Goal: Task Accomplishment & Management: Complete application form

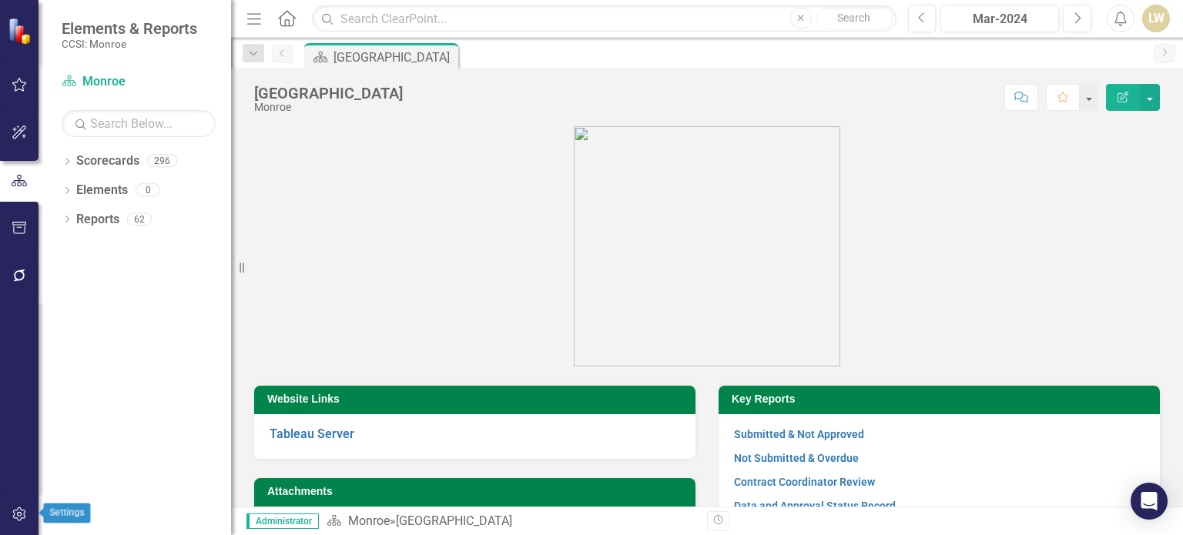
click at [15, 515] on icon "button" at bounding box center [20, 515] width 16 height 12
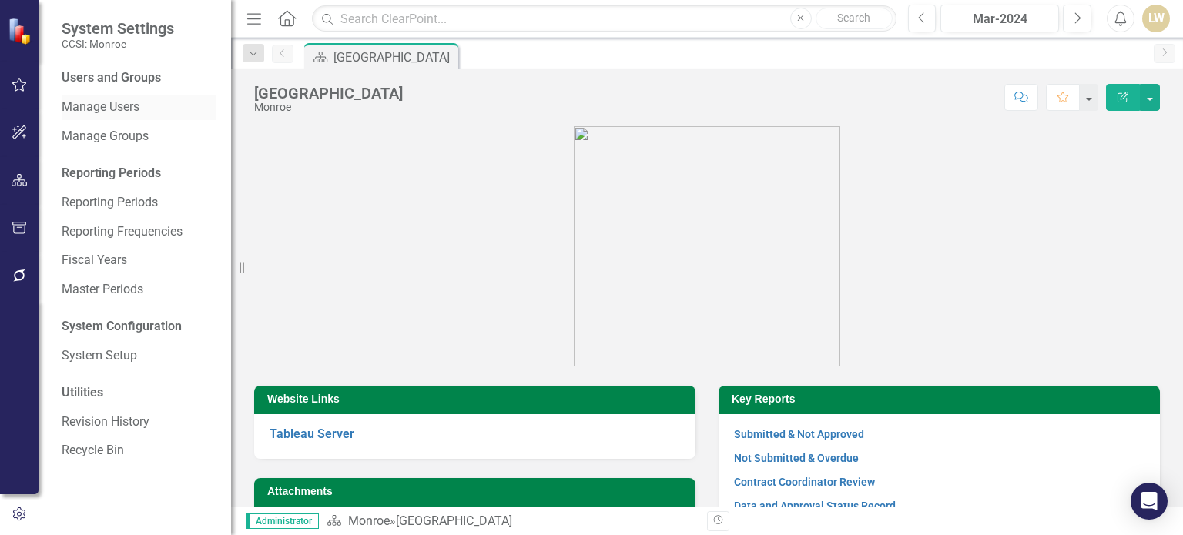
click at [112, 115] on link "Manage Users" at bounding box center [139, 108] width 154 height 18
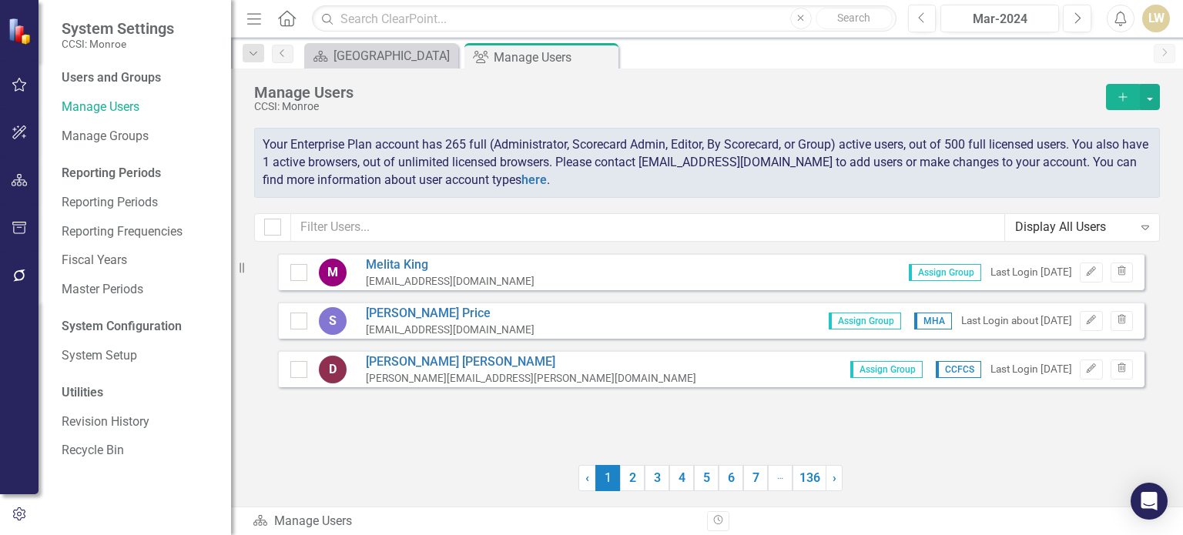
click at [1122, 98] on icon "Add" at bounding box center [1123, 97] width 14 height 11
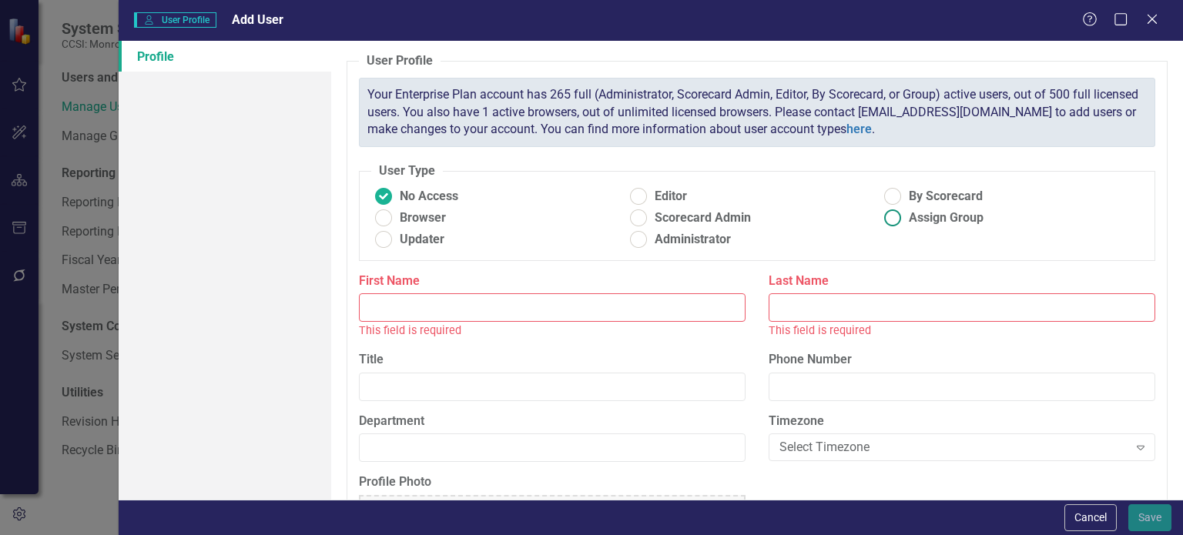
click at [892, 213] on ins at bounding box center [893, 218] width 24 height 24
click at [892, 213] on input "Assign Group" at bounding box center [893, 218] width 24 height 24
radio input "true"
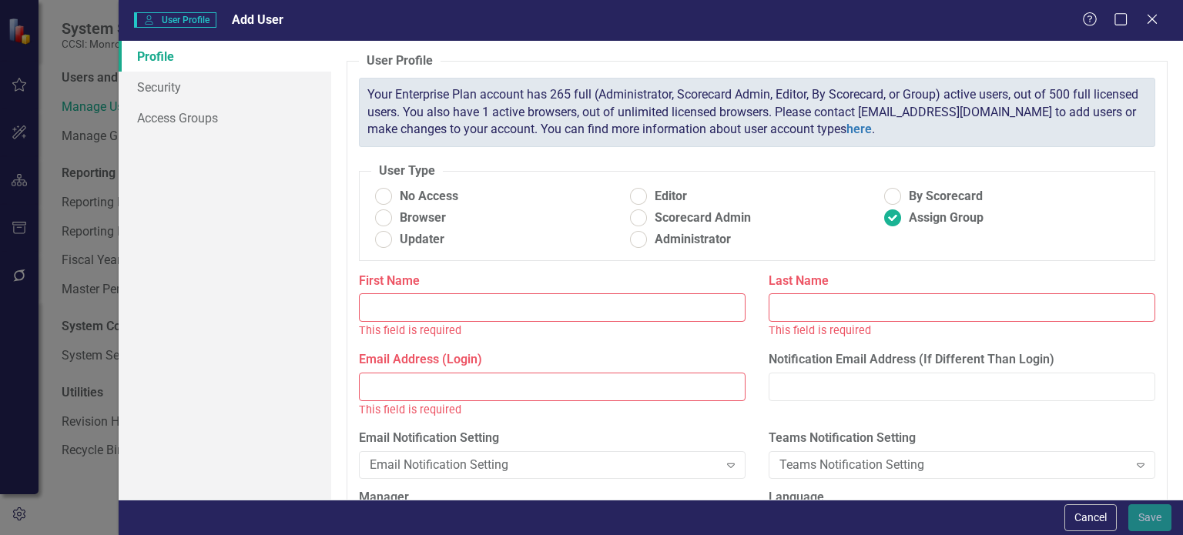
click at [587, 300] on input "First Name" at bounding box center [552, 308] width 387 height 29
paste input "[PERSON_NAME]"
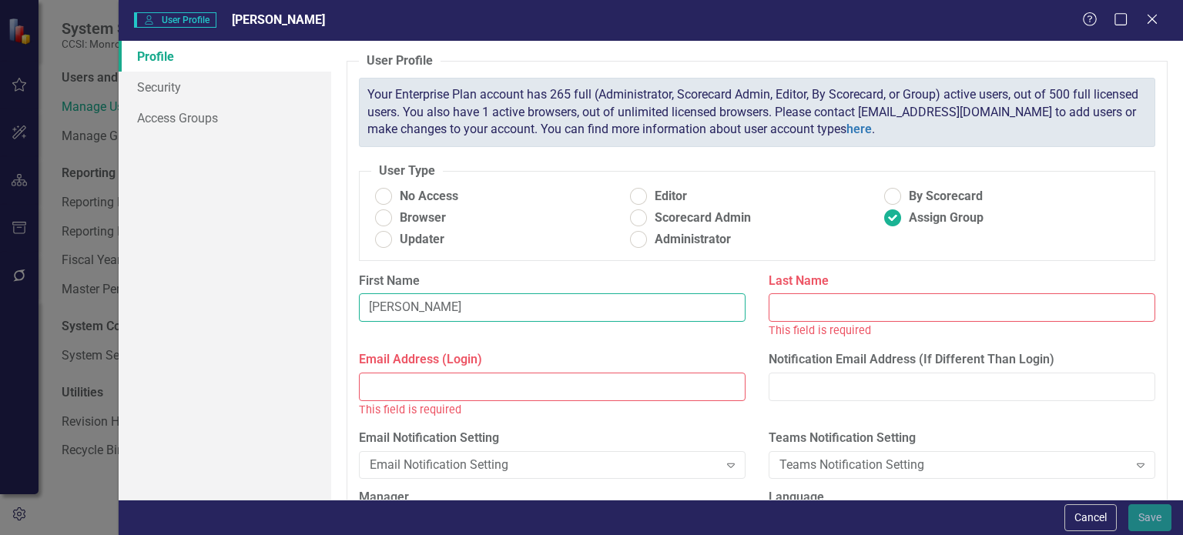
drag, startPoint x: 410, startPoint y: 307, endPoint x: 459, endPoint y: 303, distance: 49.5
click at [459, 303] on input "[PERSON_NAME]" at bounding box center [552, 308] width 387 height 29
type input "Alyssa"
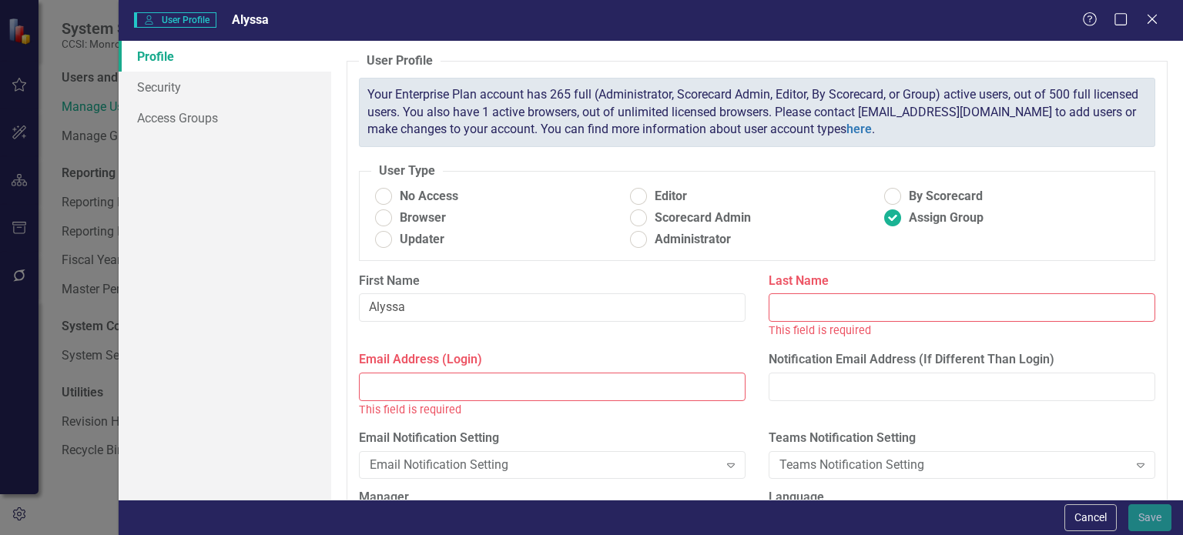
click at [826, 311] on input "Last Name" at bounding box center [962, 308] width 387 height 29
paste input "[PERSON_NAME]"
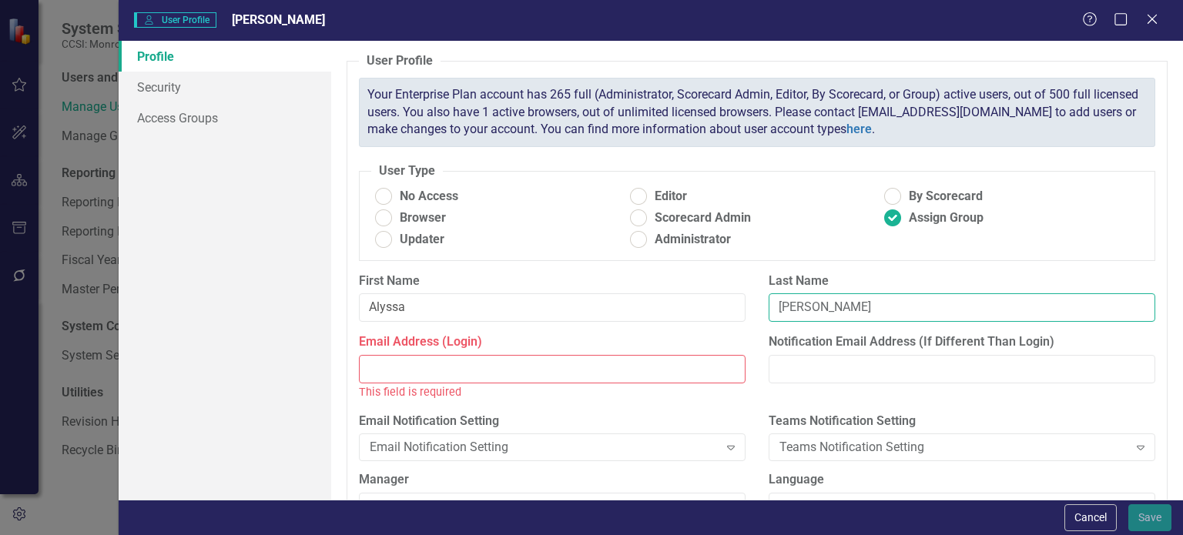
type input "[PERSON_NAME]"
click at [445, 364] on input "Email Address (Login)" at bounding box center [552, 369] width 387 height 29
paste input "[EMAIL_ADDRESS][DOMAIN_NAME]"
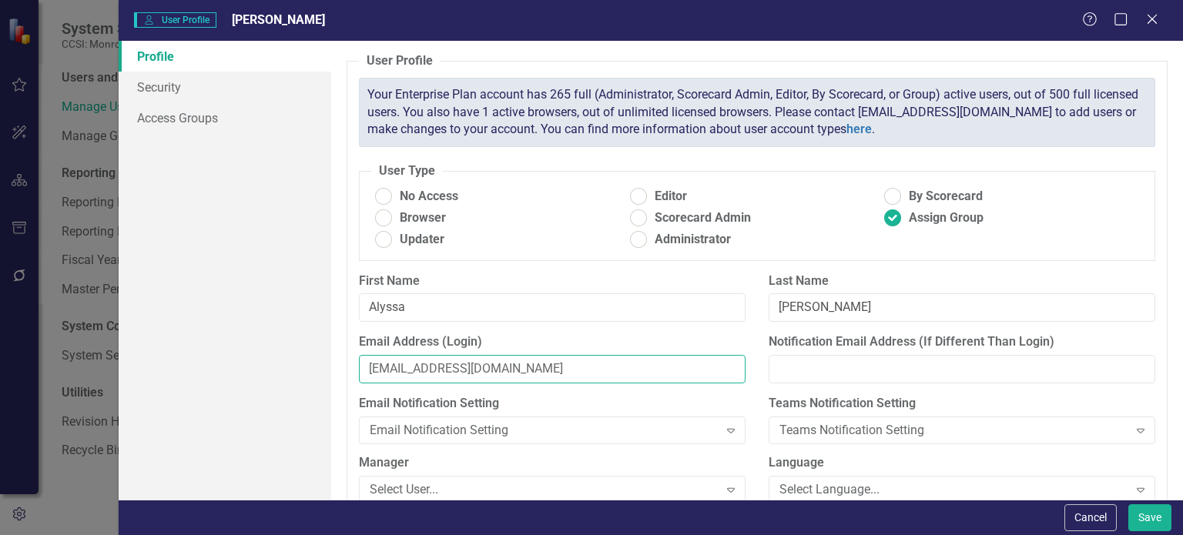
click at [371, 370] on input "[EMAIL_ADDRESS][DOMAIN_NAME]" at bounding box center [552, 369] width 387 height 29
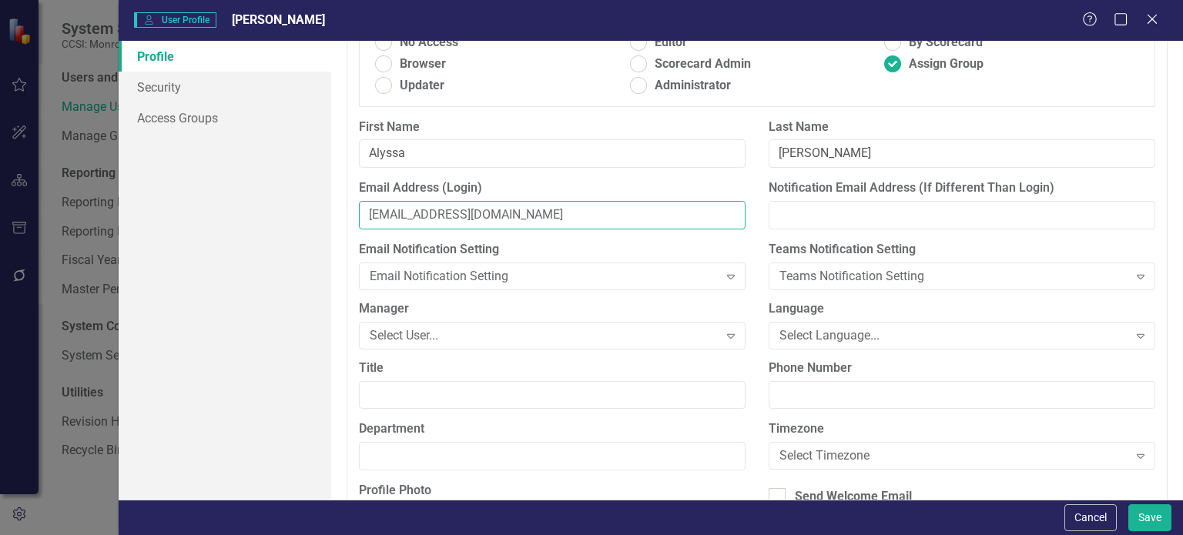
scroll to position [231, 0]
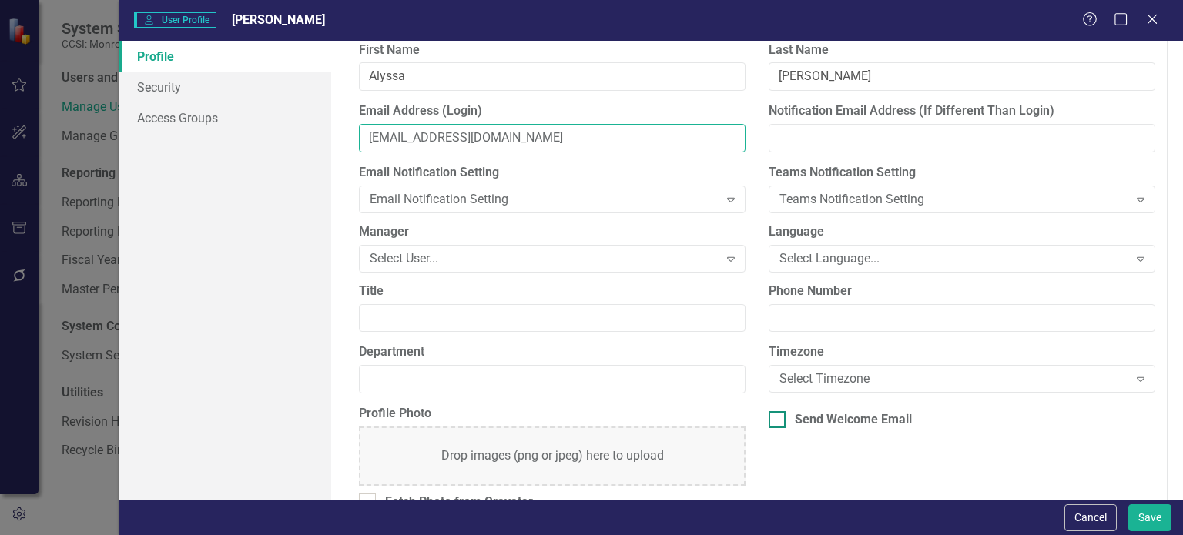
type input "[EMAIL_ADDRESS][DOMAIN_NAME]"
click at [770, 418] on input "Send Welcome Email" at bounding box center [774, 416] width 10 height 10
checkbox input "true"
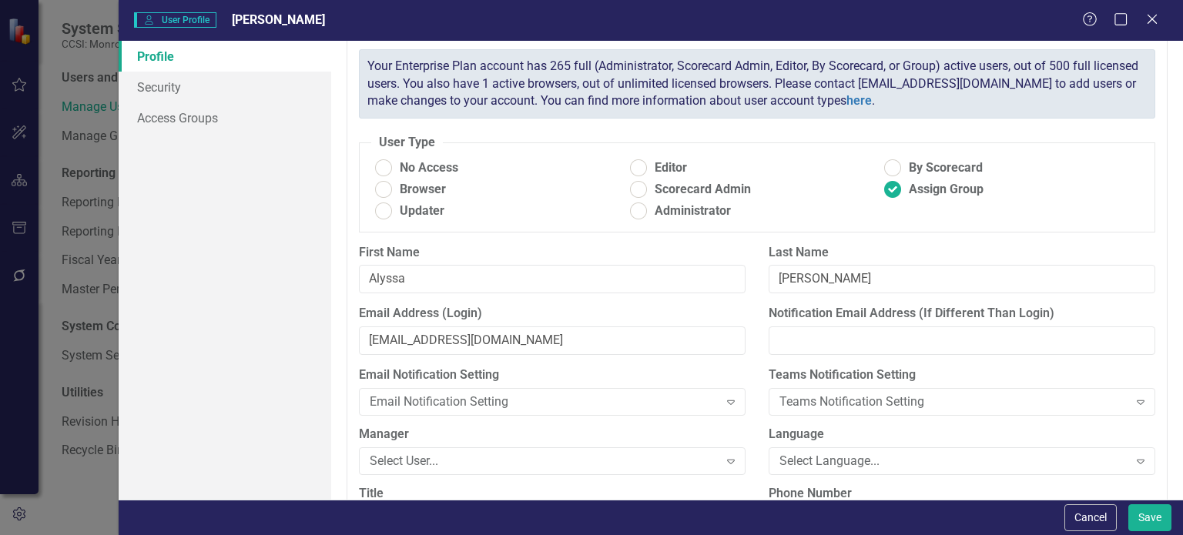
scroll to position [0, 0]
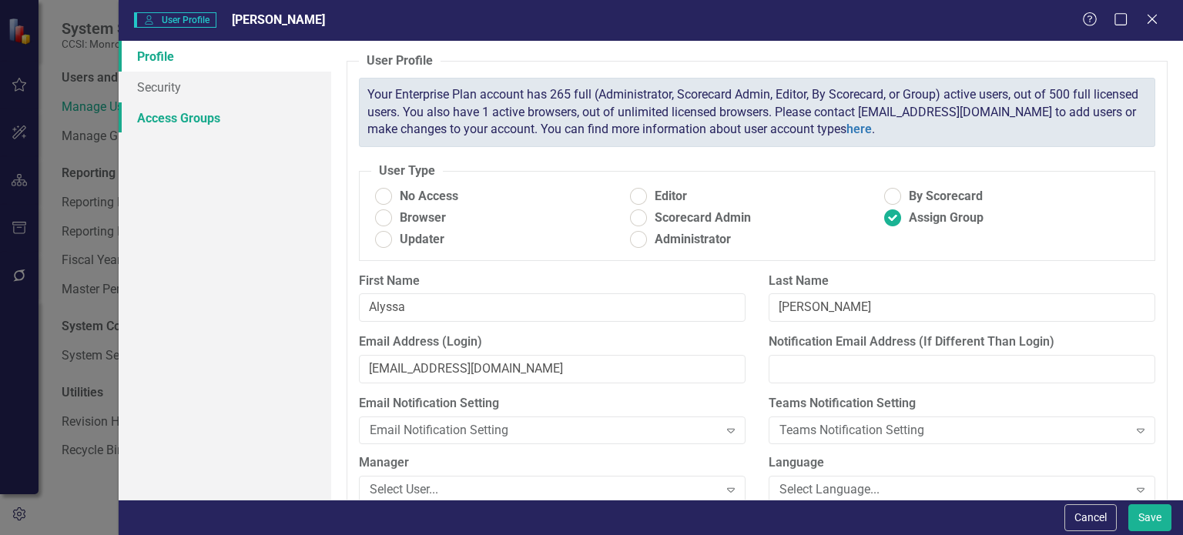
click at [174, 126] on link "Access Groups" at bounding box center [225, 117] width 213 height 31
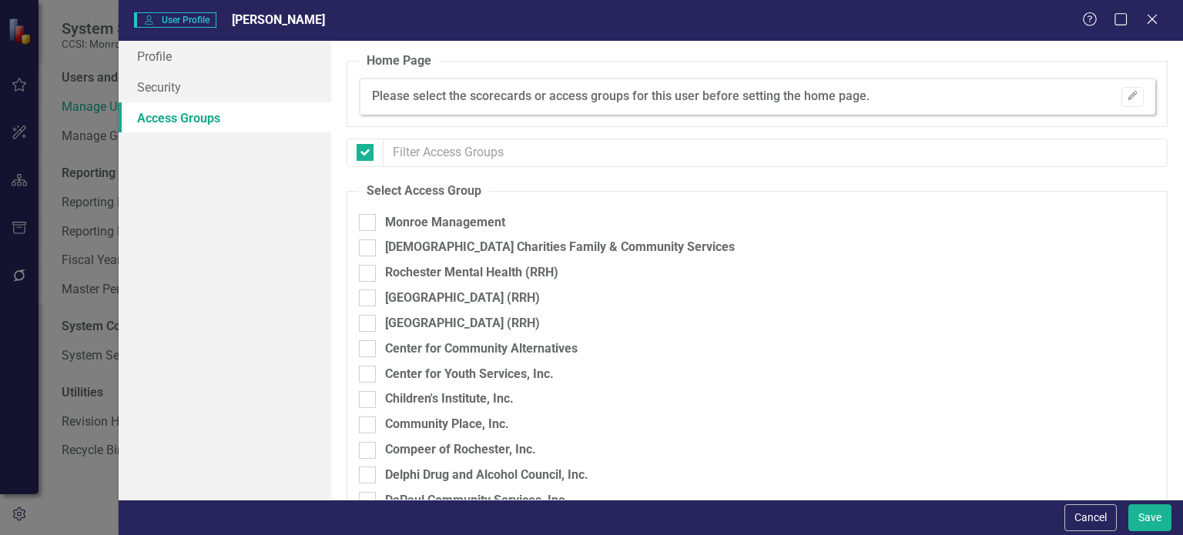
checkbox input "false"
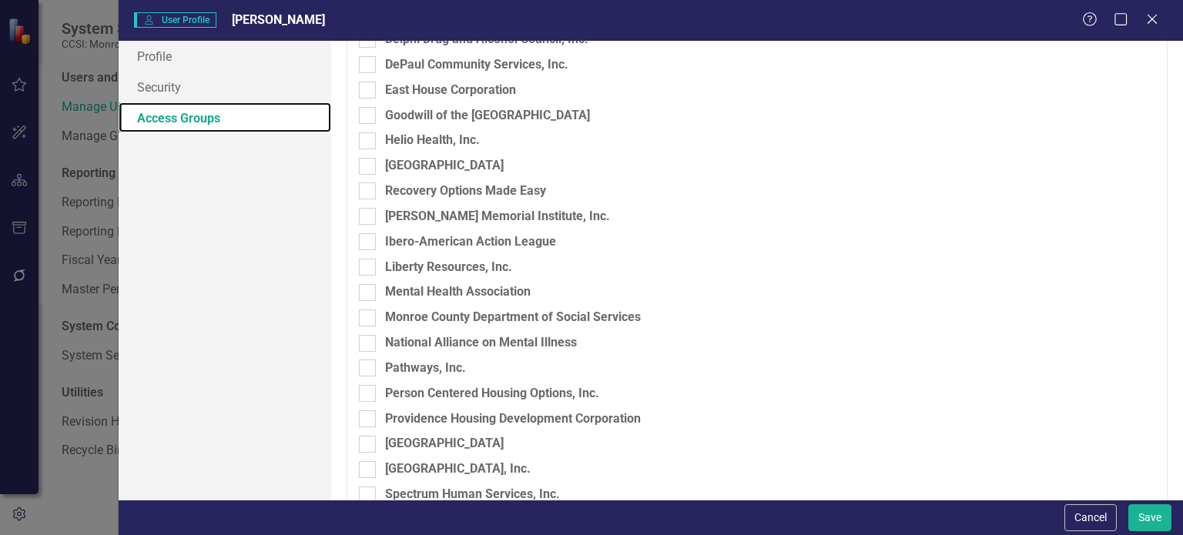
scroll to position [359, 0]
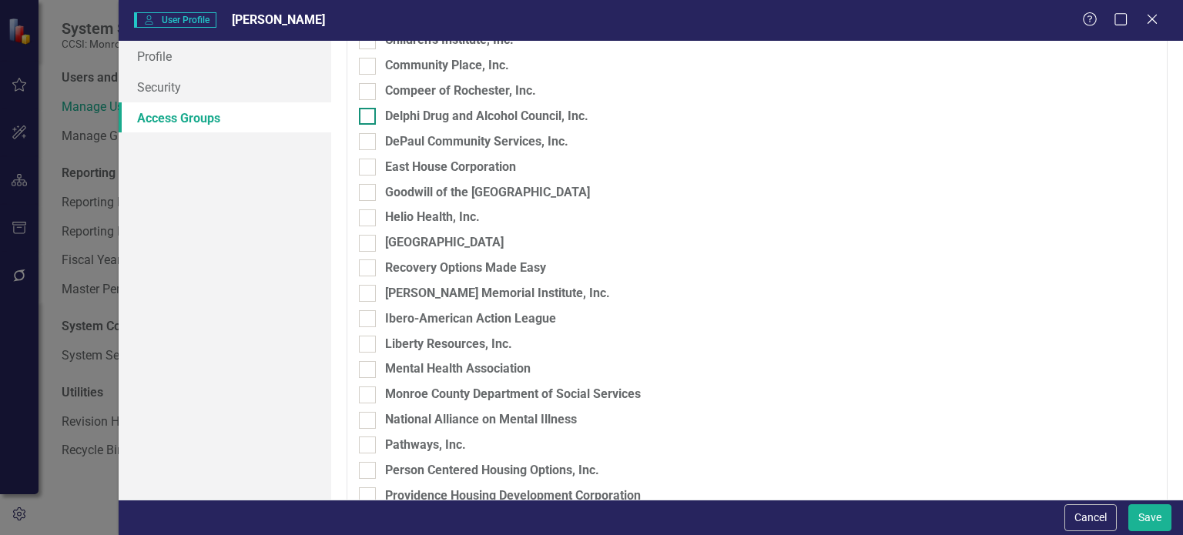
click at [367, 124] on div at bounding box center [367, 116] width 17 height 17
click at [367, 118] on input "Delphi Drug and Alcohol Council, Inc." at bounding box center [364, 113] width 10 height 10
checkbox input "true"
click at [1148, 522] on button "Save" at bounding box center [1150, 518] width 43 height 27
